Goal: Navigation & Orientation: Find specific page/section

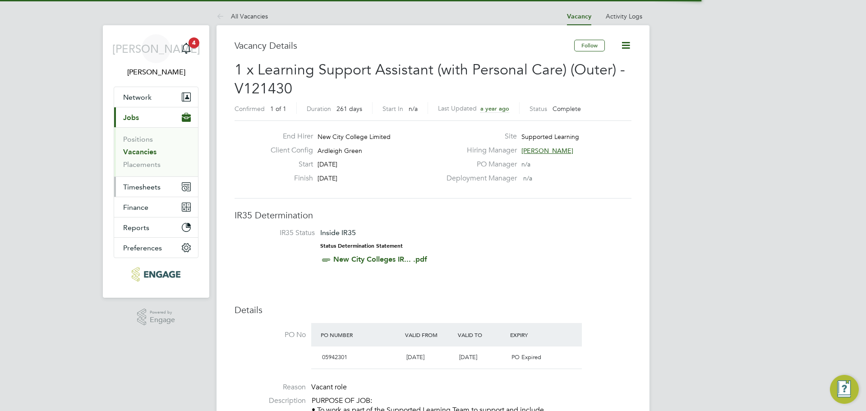
click at [148, 183] on span "Timesheets" at bounding box center [141, 187] width 37 height 9
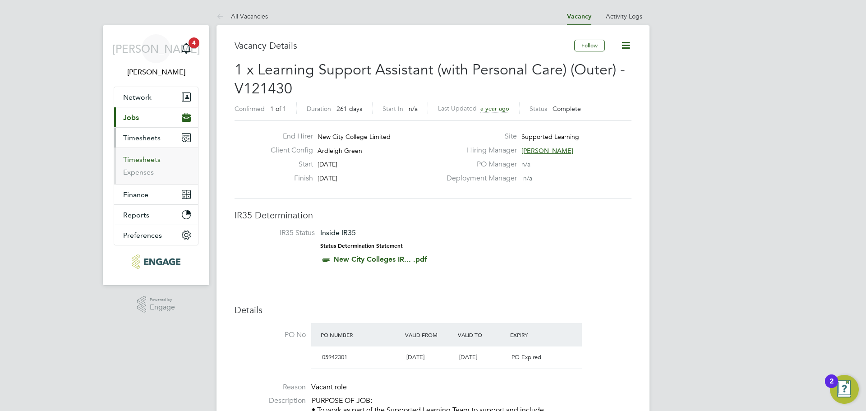
click at [153, 161] on link "Timesheets" at bounding box center [141, 159] width 37 height 9
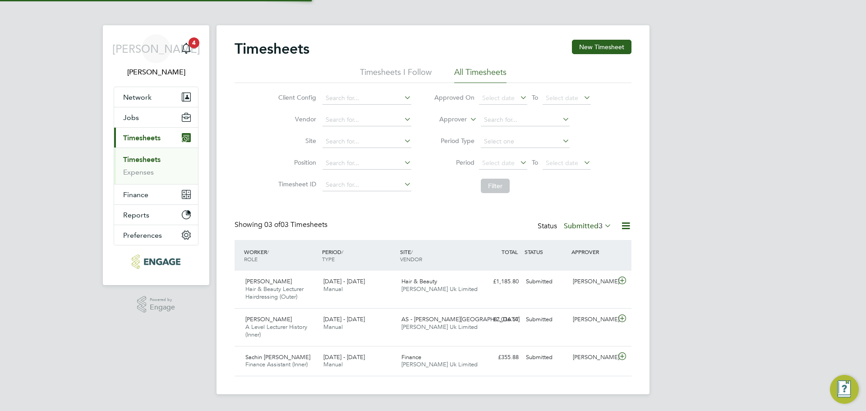
scroll to position [23, 79]
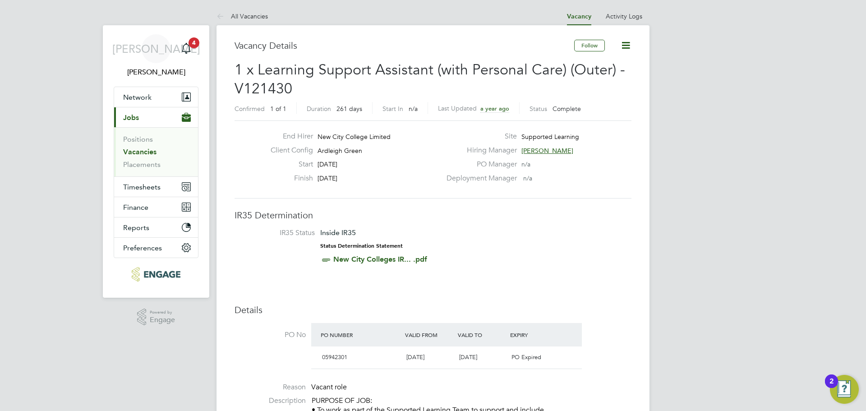
click at [154, 152] on link "Vacancies" at bounding box center [139, 152] width 33 height 9
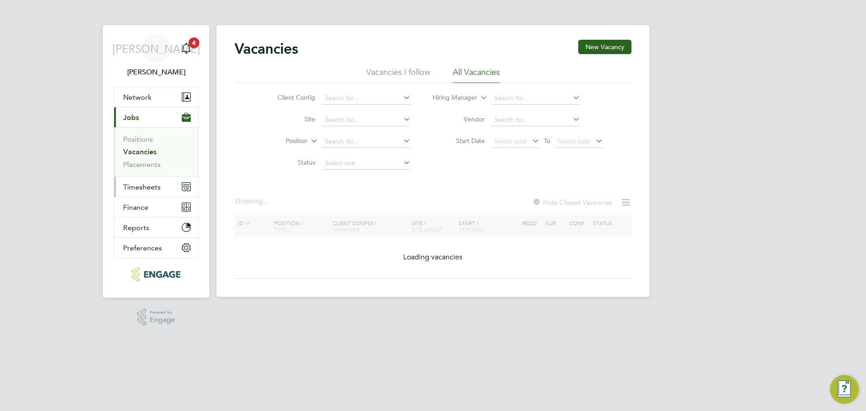
click at [157, 190] on span "Timesheets" at bounding box center [141, 187] width 37 height 9
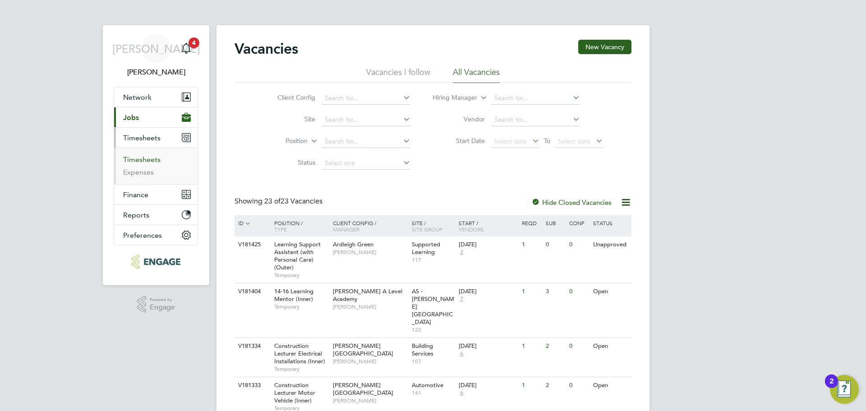
click at [158, 157] on link "Timesheets" at bounding box center [141, 159] width 37 height 9
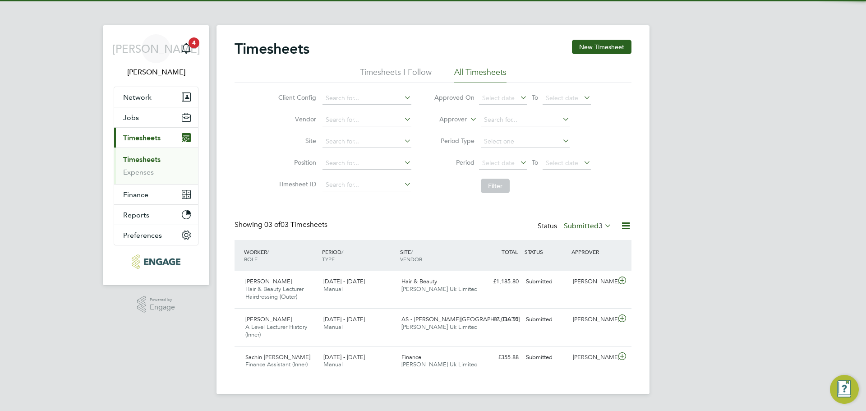
scroll to position [23, 79]
